Goal: Task Accomplishment & Management: Manage account settings

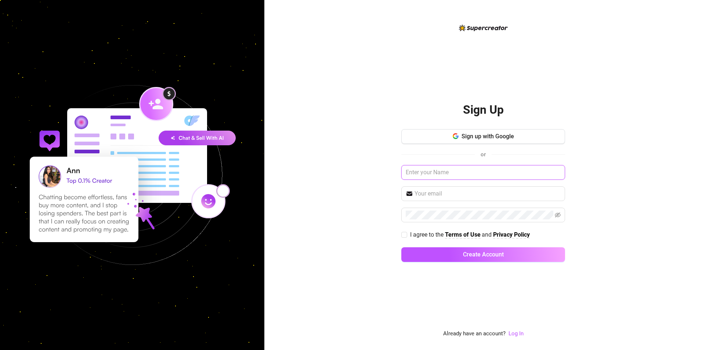
click at [444, 174] on input "text" at bounding box center [483, 172] width 164 height 15
type input "Stormrider"
click at [439, 192] on input "text" at bounding box center [487, 193] width 146 height 9
paste input "[EMAIL_ADDRESS][DOMAIN_NAME]"
type input "[EMAIL_ADDRESS][DOMAIN_NAME]"
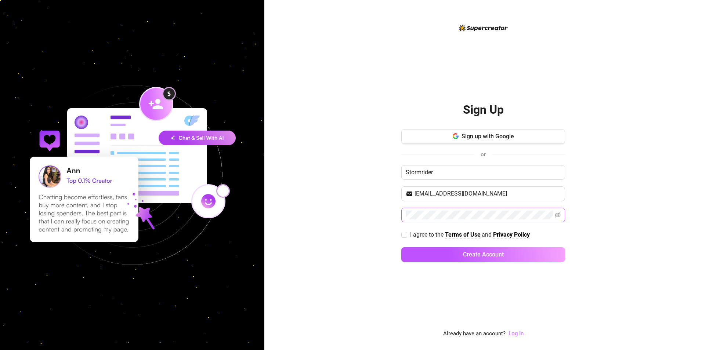
click at [559, 211] on span at bounding box center [557, 215] width 6 height 9
click at [558, 215] on icon "eye-invisible" at bounding box center [557, 215] width 6 height 6
click at [405, 234] on input "I agree to the Terms of Use and Privacy Policy" at bounding box center [403, 234] width 5 height 5
checkbox input "true"
click at [493, 255] on span "Create Account" at bounding box center [483, 254] width 41 height 7
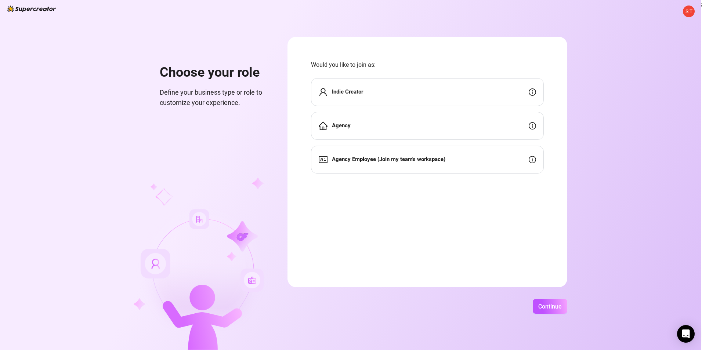
click at [375, 92] on div "Indie Creator" at bounding box center [427, 92] width 233 height 28
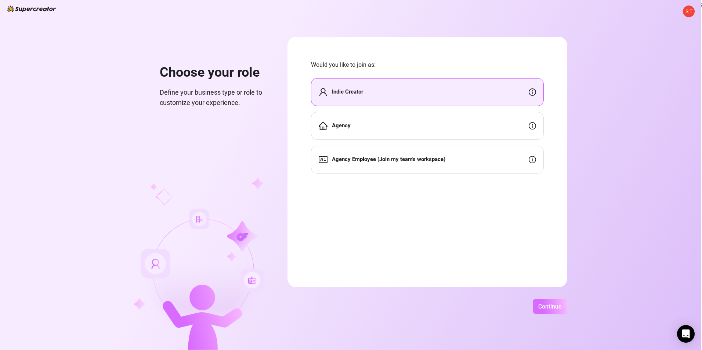
click at [540, 309] on span "Continue" at bounding box center [549, 306] width 23 height 7
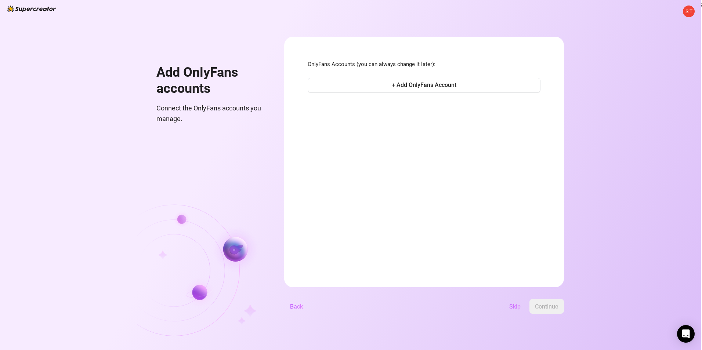
click at [513, 305] on span "Skip" at bounding box center [514, 306] width 11 height 7
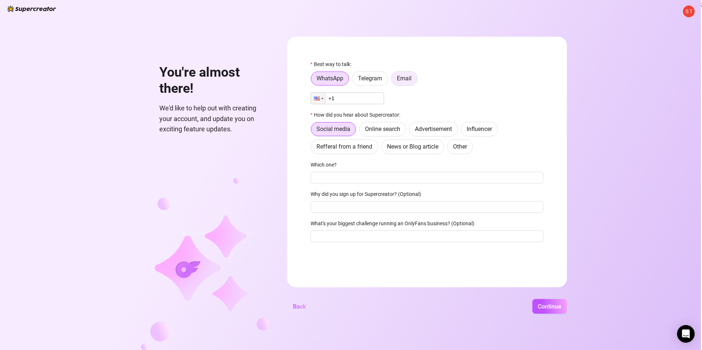
click at [410, 77] on span "Email" at bounding box center [404, 78] width 15 height 7
click at [393, 80] on input "Email" at bounding box center [393, 80] width 0 height 0
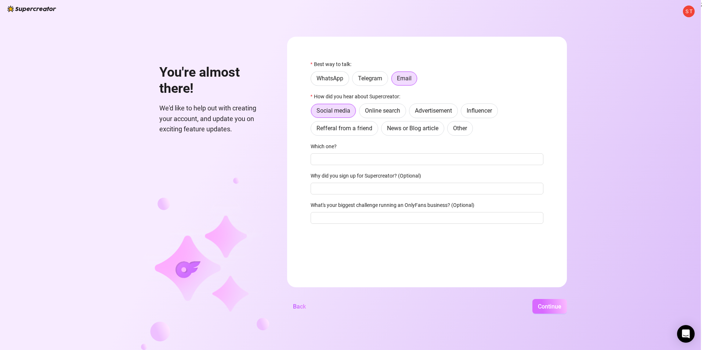
click at [546, 306] on span "Continue" at bounding box center [549, 306] width 23 height 7
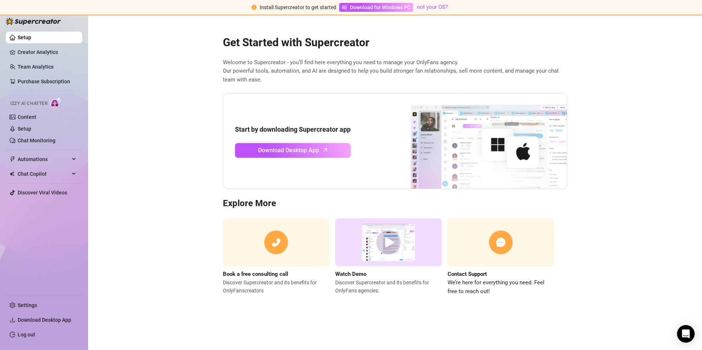
click at [163, 155] on main "Get Started with Supercreator Welcome to Supercreator - you’ll find here everyt…" at bounding box center [395, 182] width 614 height 335
click at [24, 302] on link "Settings" at bounding box center [27, 305] width 19 height 6
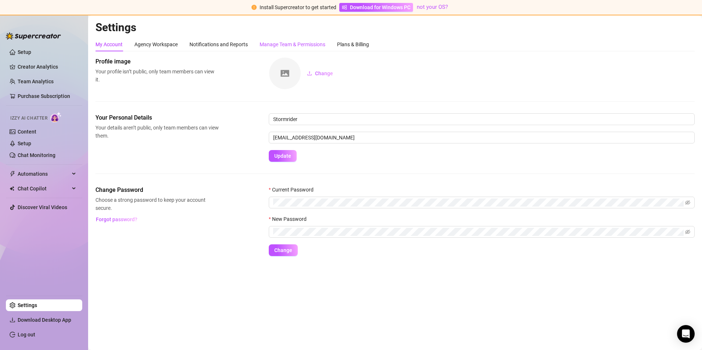
click at [307, 41] on div "Manage Team & Permissions" at bounding box center [292, 44] width 66 height 8
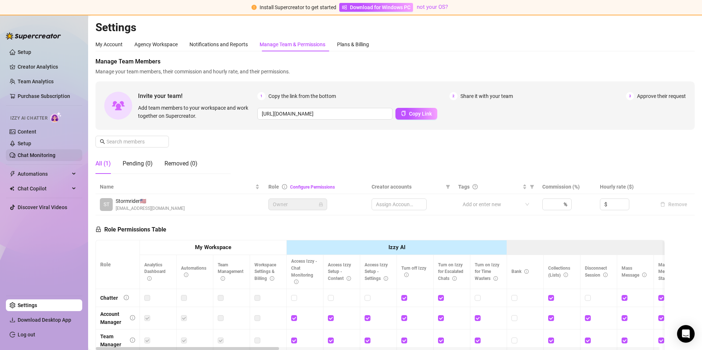
click at [26, 156] on link "Chat Monitoring" at bounding box center [37, 155] width 38 height 6
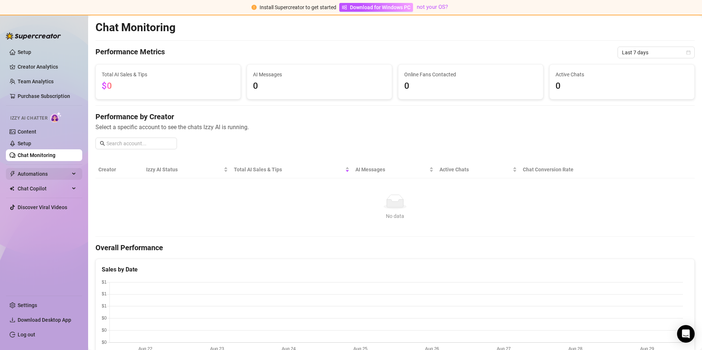
click at [72, 175] on div "Automations" at bounding box center [44, 174] width 76 height 12
